Goal: Task Accomplishment & Management: Use online tool/utility

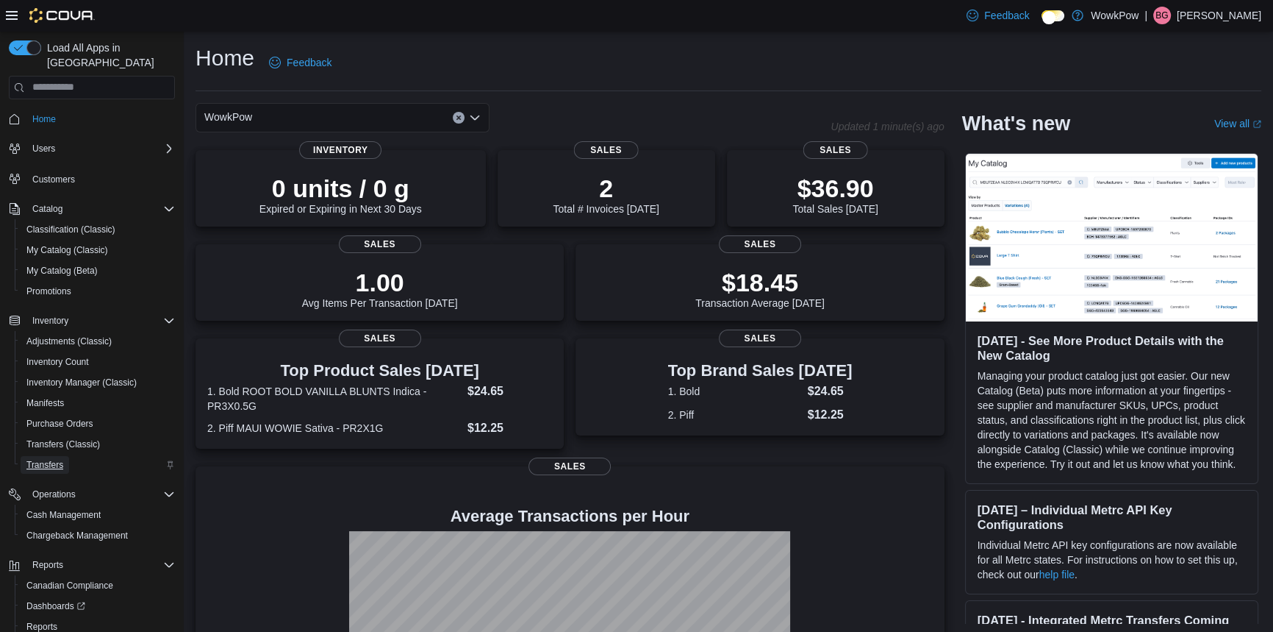
click at [46, 456] on span "Transfers" at bounding box center [44, 465] width 37 height 18
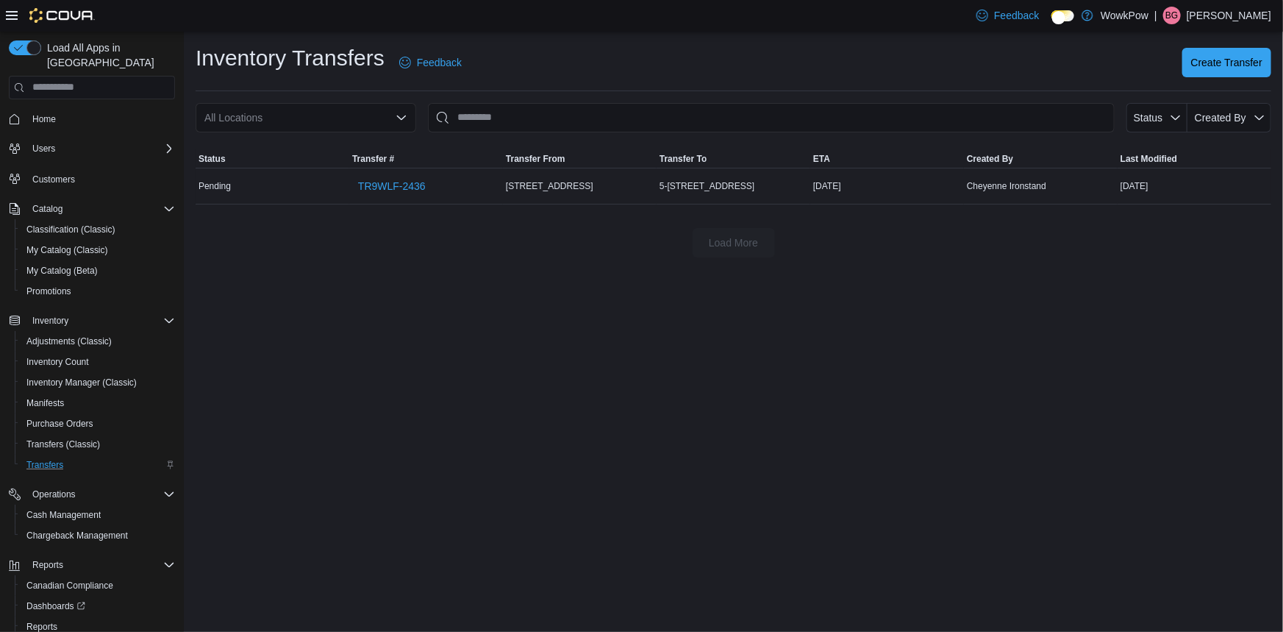
scroll to position [57, 0]
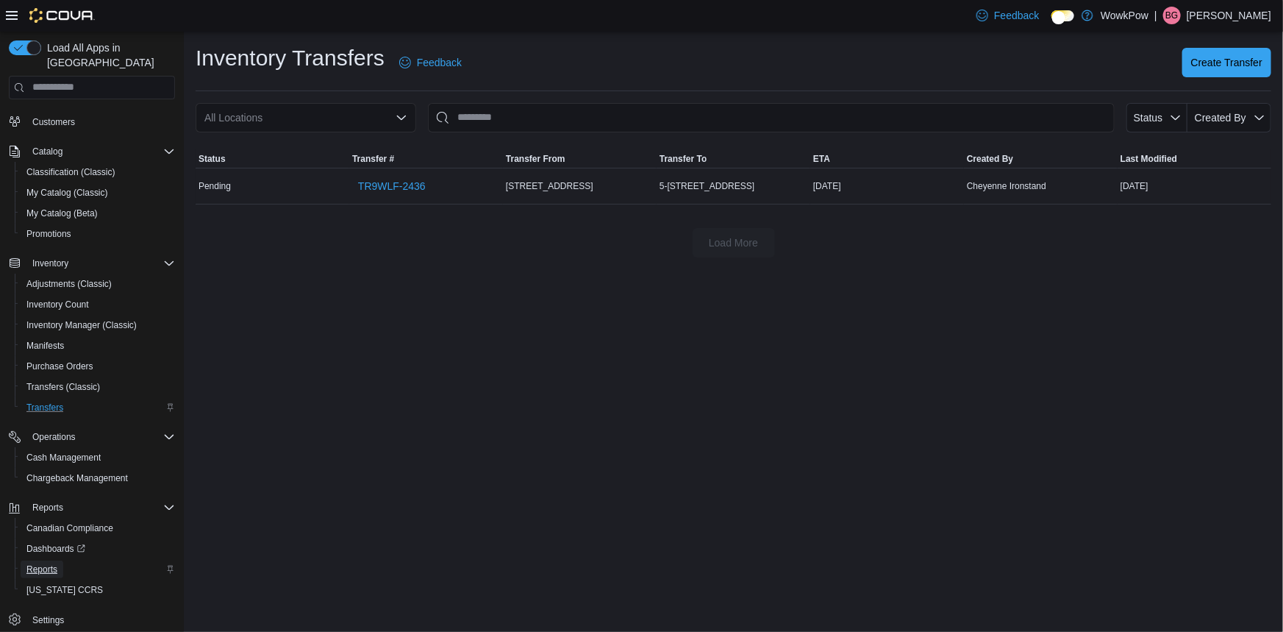
click at [45, 563] on span "Reports" at bounding box center [41, 569] width 31 height 12
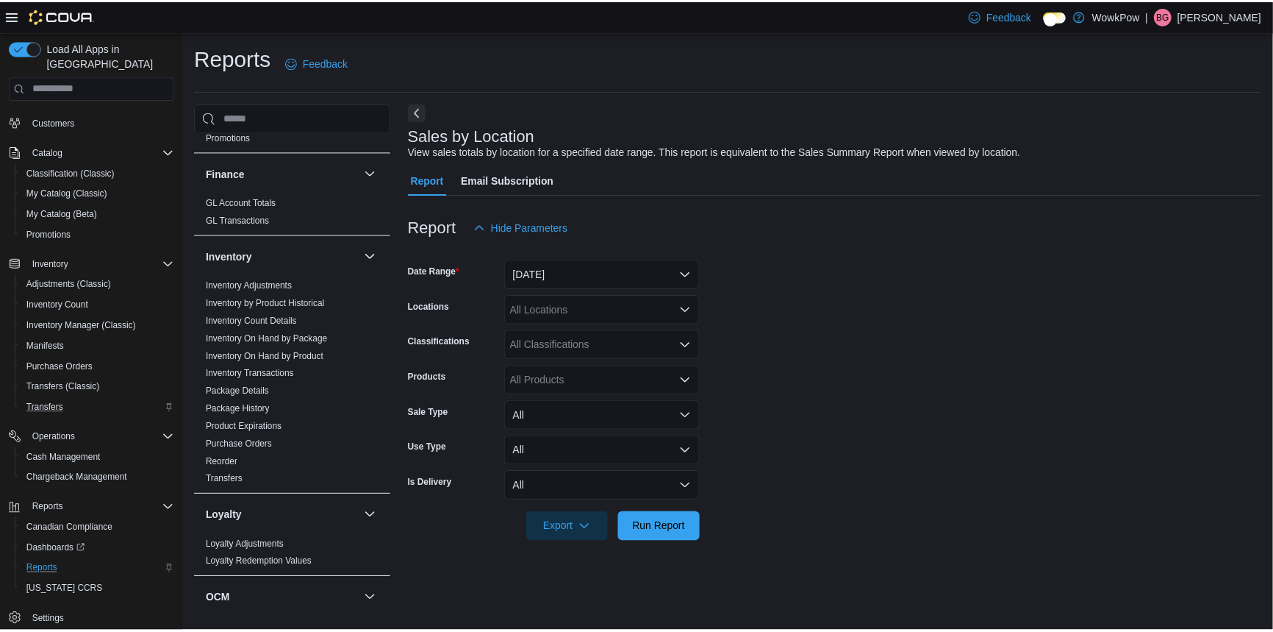
scroll to position [468, 0]
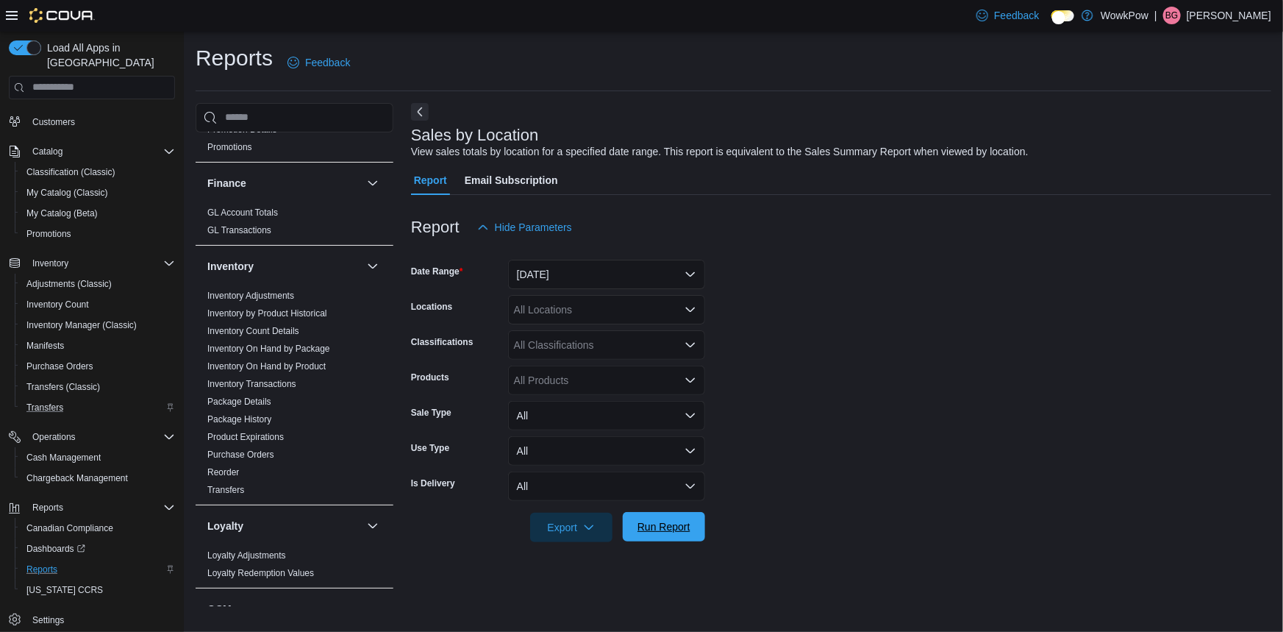
click at [662, 519] on span "Run Report" at bounding box center [663, 526] width 53 height 15
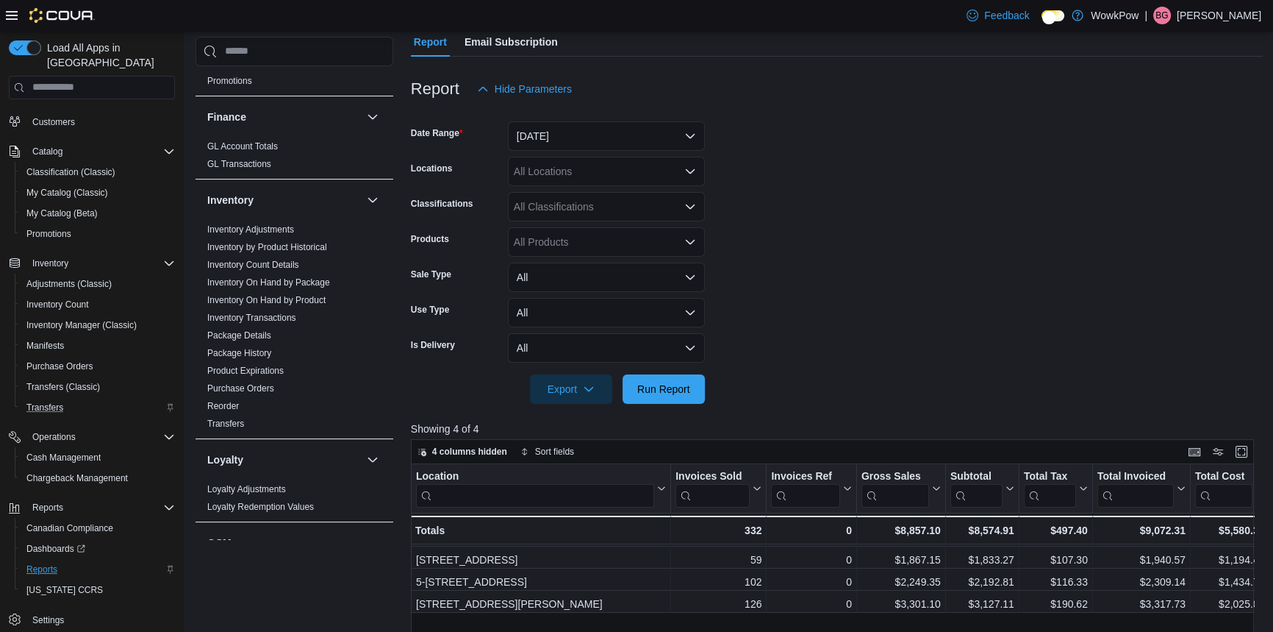
scroll to position [133, 0]
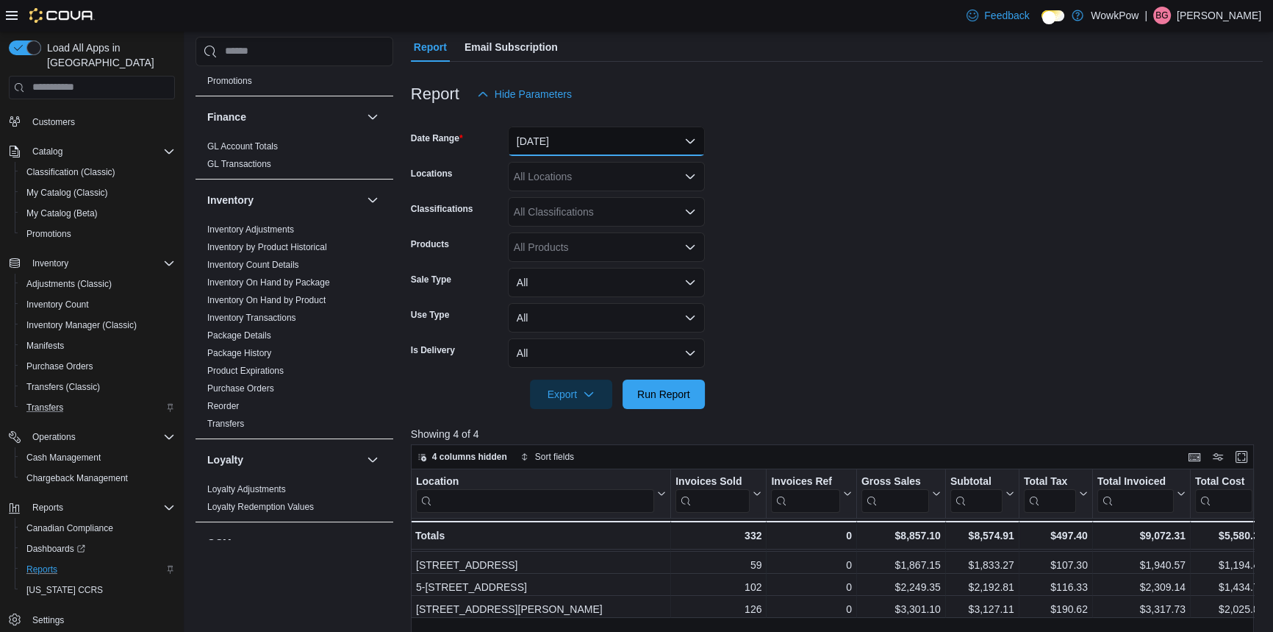
click at [540, 126] on button "[DATE]" at bounding box center [606, 140] width 197 height 29
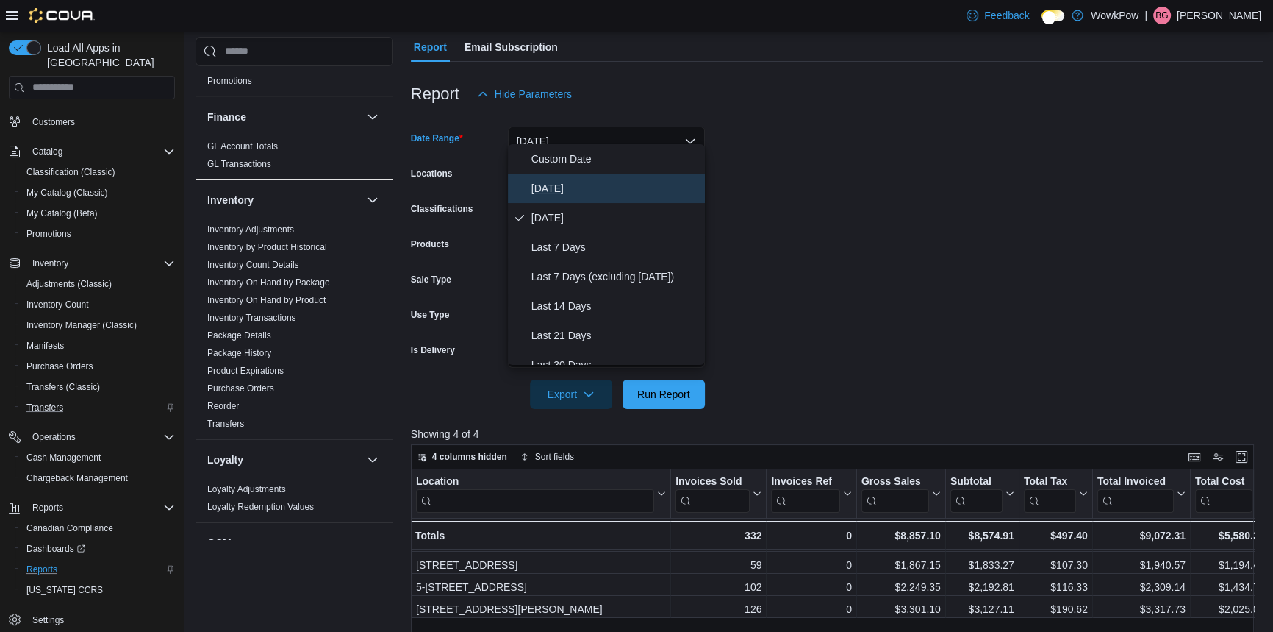
click at [549, 179] on span "[DATE]" at bounding box center [616, 188] width 168 height 18
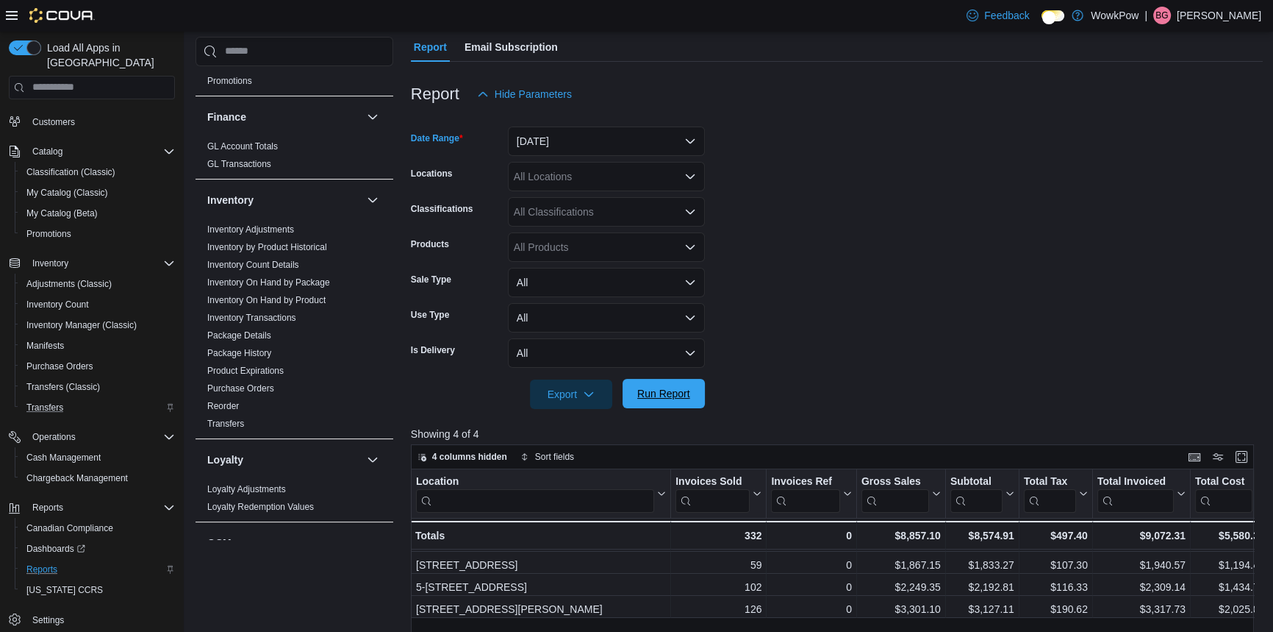
click at [655, 390] on span "Run Report" at bounding box center [664, 393] width 65 height 29
